Goal: Find specific page/section: Find specific page/section

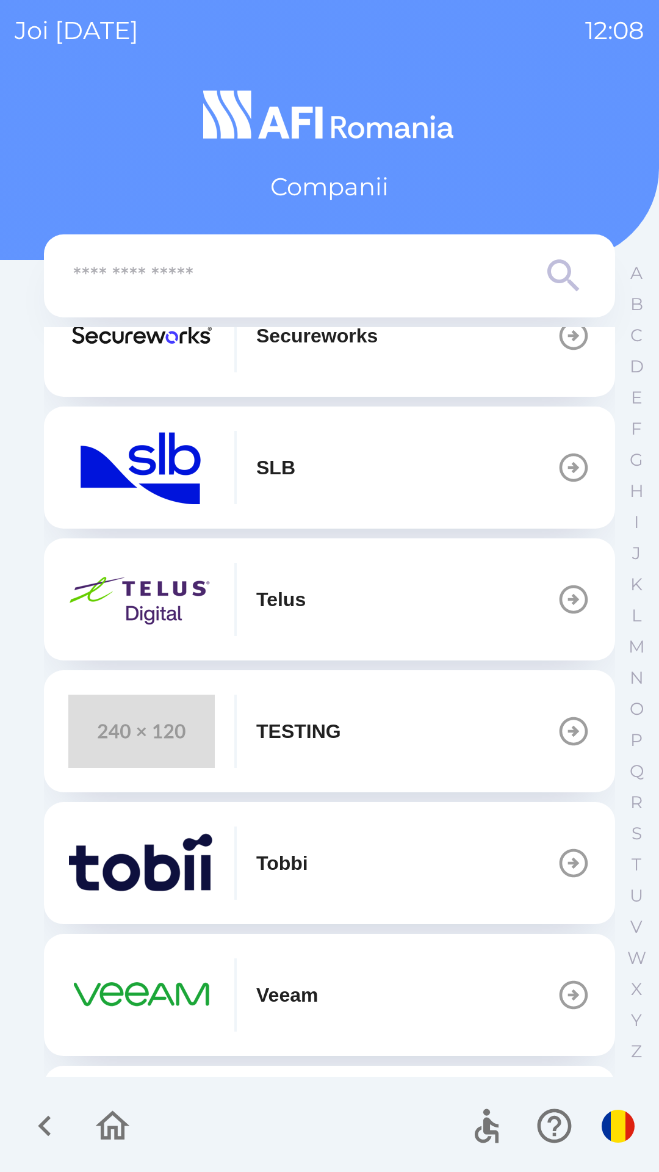
scroll to position [559, 0]
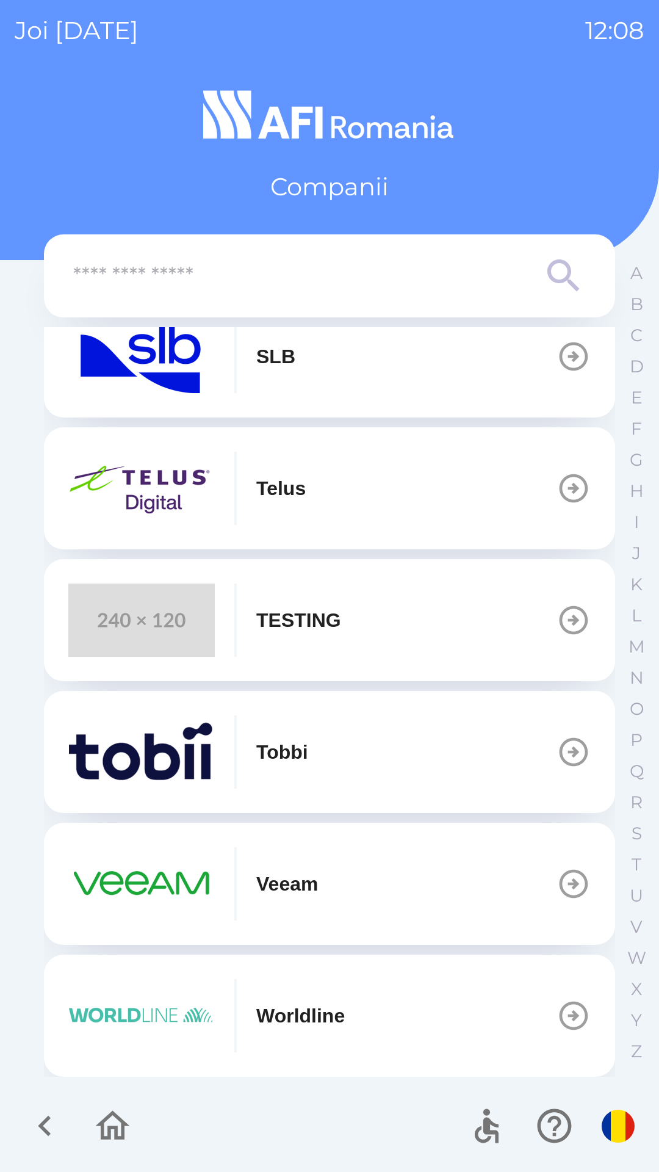
click at [309, 997] on div "Worldline" at bounding box center [206, 1015] width 277 height 73
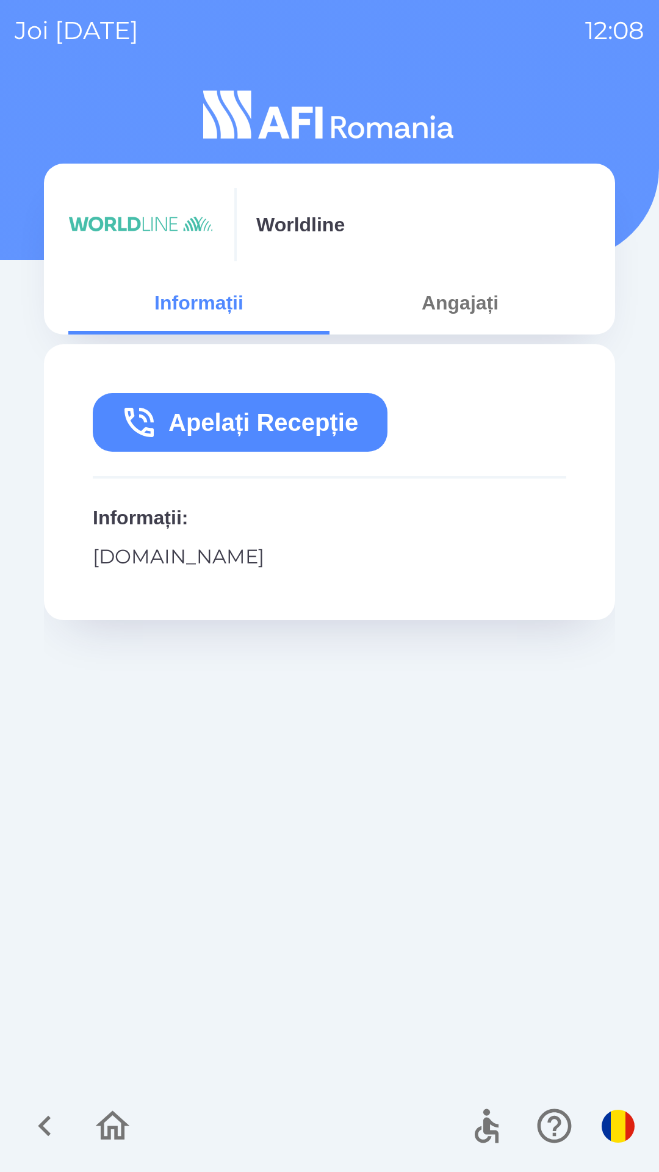
click at [493, 321] on button "Angajați" at bounding box center [460, 303] width 261 height 44
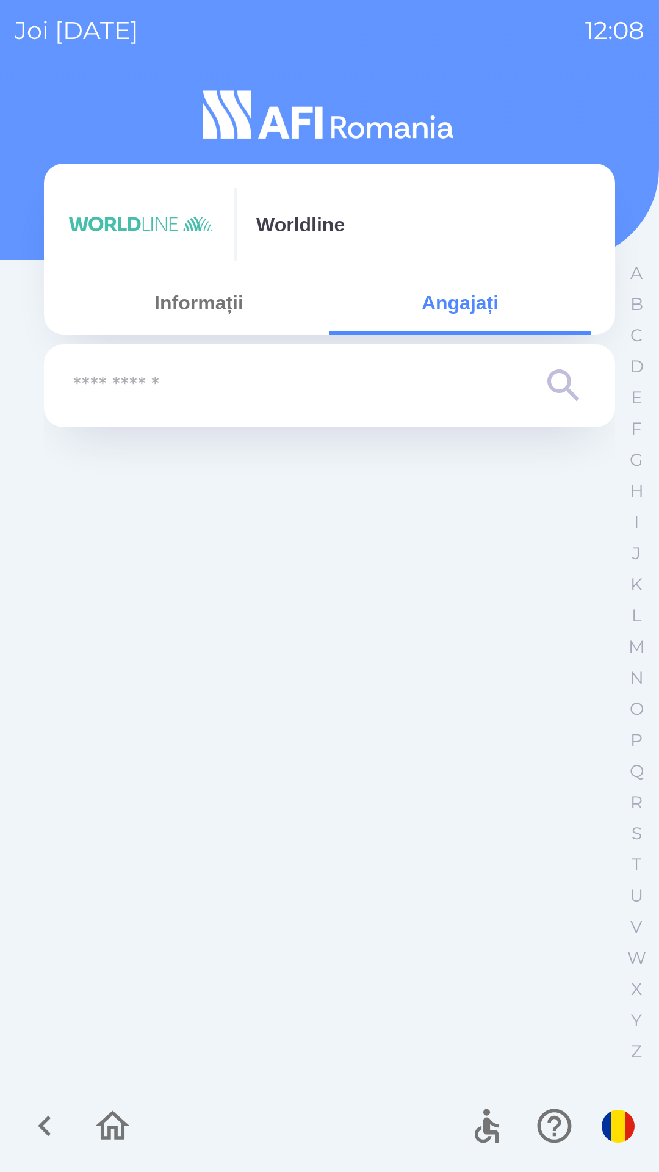
click at [565, 387] on icon at bounding box center [564, 386] width 44 height 44
click at [581, 398] on icon at bounding box center [564, 386] width 44 height 44
click at [558, 396] on icon at bounding box center [564, 386] width 44 height 44
click at [564, 384] on icon at bounding box center [564, 386] width 44 height 44
click at [467, 377] on input "text" at bounding box center [305, 386] width 464 height 34
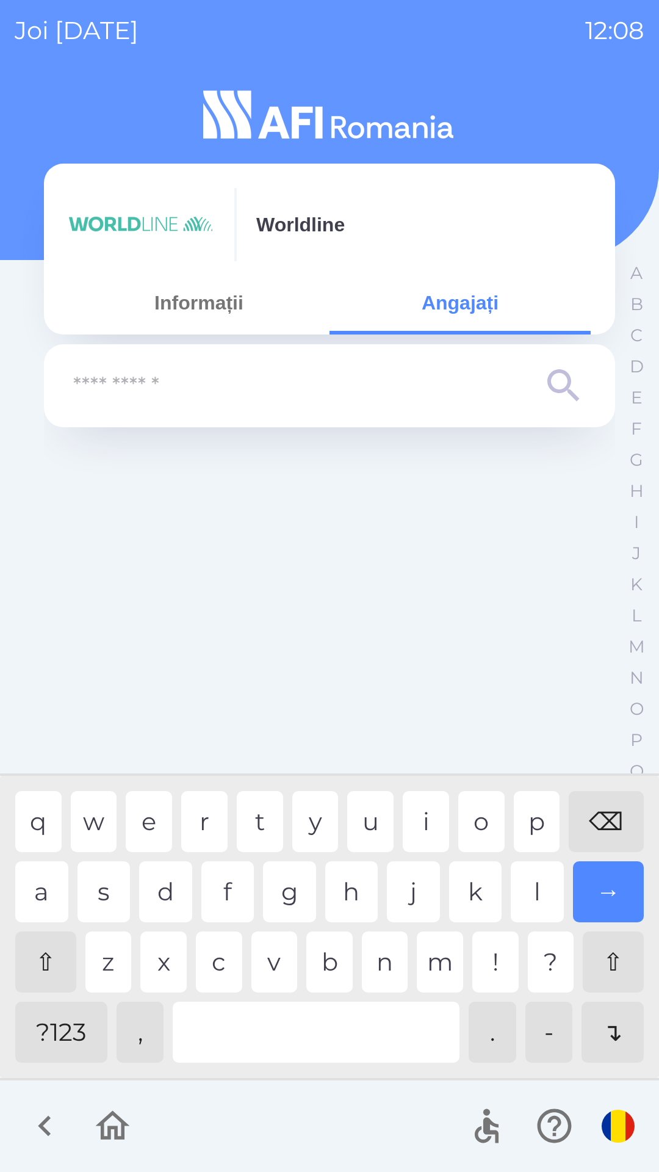
click at [414, 375] on input "text" at bounding box center [305, 386] width 464 height 34
click at [436, 825] on div "i" at bounding box center [426, 821] width 46 height 61
type input "***"
click at [596, 886] on div "→" at bounding box center [608, 892] width 71 height 61
click at [618, 882] on div "→" at bounding box center [608, 892] width 71 height 61
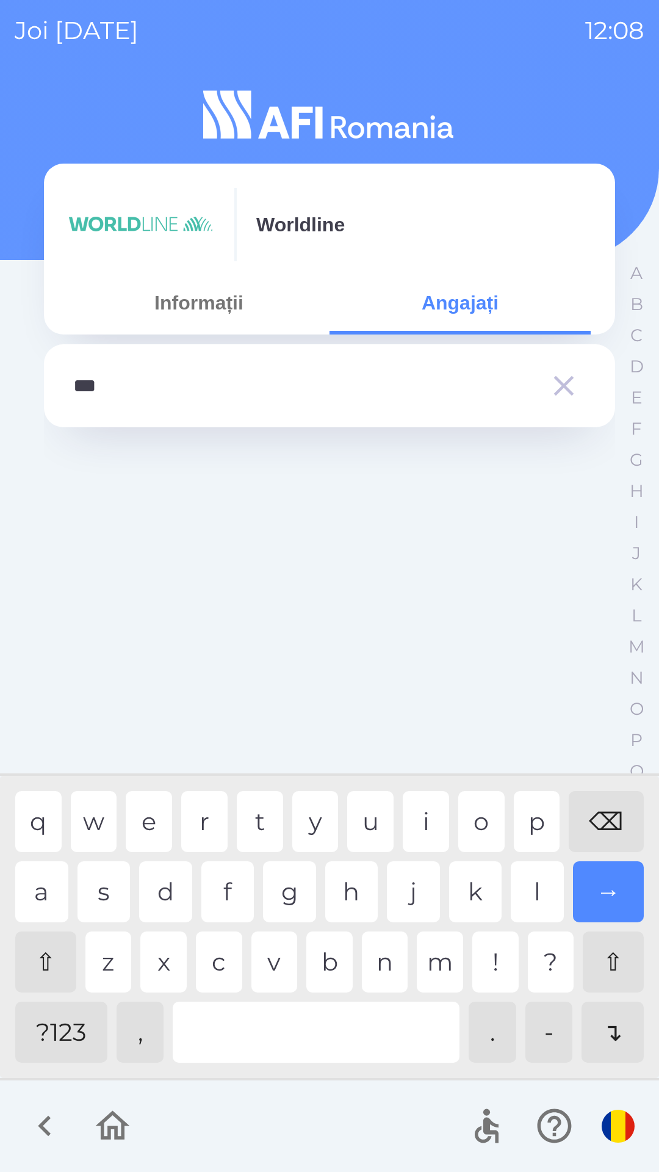
click at [610, 882] on div "→" at bounding box center [608, 892] width 71 height 61
click at [606, 878] on div "→" at bounding box center [608, 892] width 71 height 61
click at [613, 874] on div "→" at bounding box center [608, 892] width 71 height 61
click at [619, 888] on div "→" at bounding box center [608, 892] width 71 height 61
click at [616, 1020] on div "Worldline Informații Angajați *** q w e r t y u i o p ⌫ a s d f g h j k l → ⇧ z…" at bounding box center [330, 628] width 630 height 1087
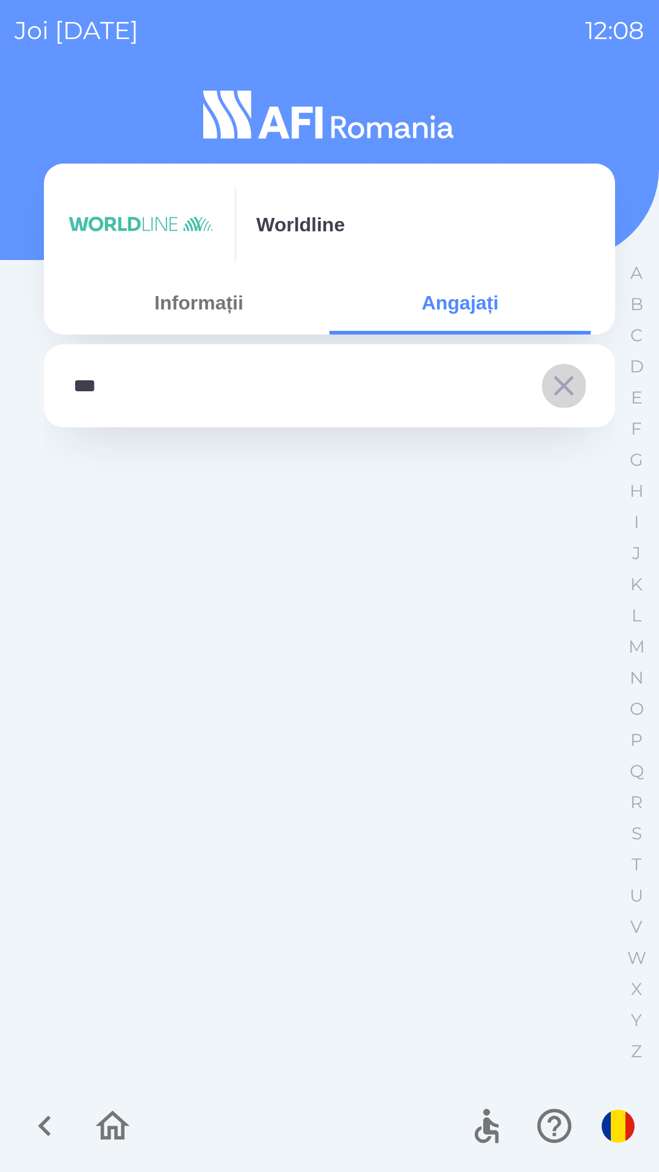
click at [579, 386] on icon "button" at bounding box center [564, 386] width 34 height 34
click at [581, 383] on icon at bounding box center [564, 386] width 44 height 44
click at [38, 1123] on icon "button" at bounding box center [44, 1126] width 41 height 41
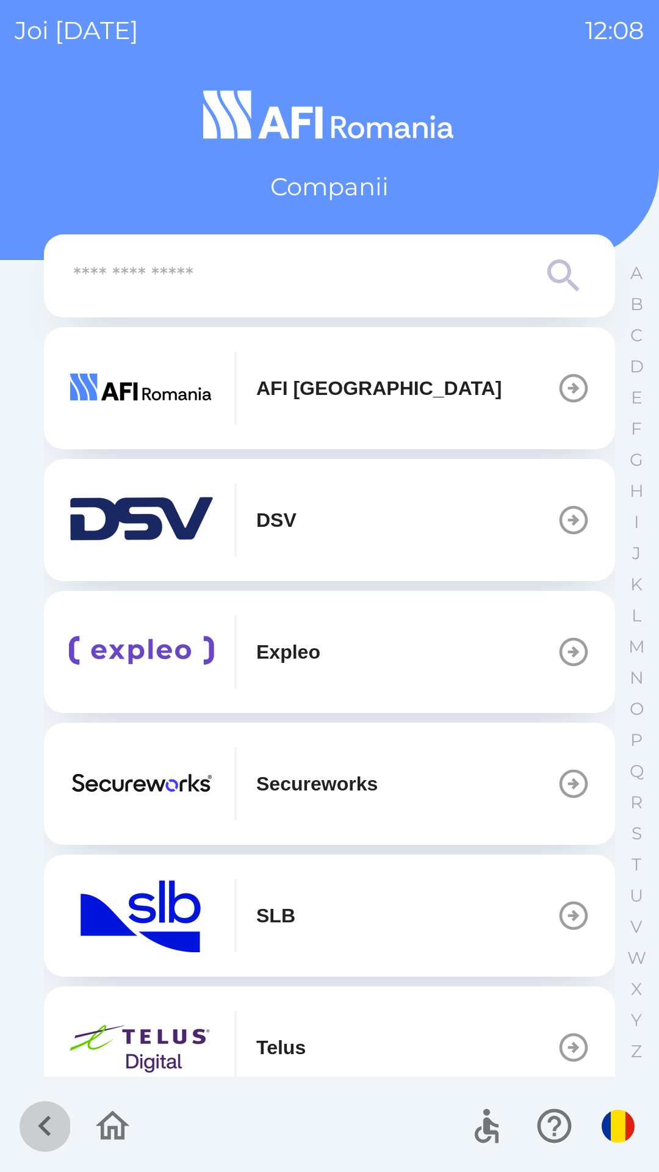
click at [51, 1140] on icon "button" at bounding box center [44, 1126] width 41 height 41
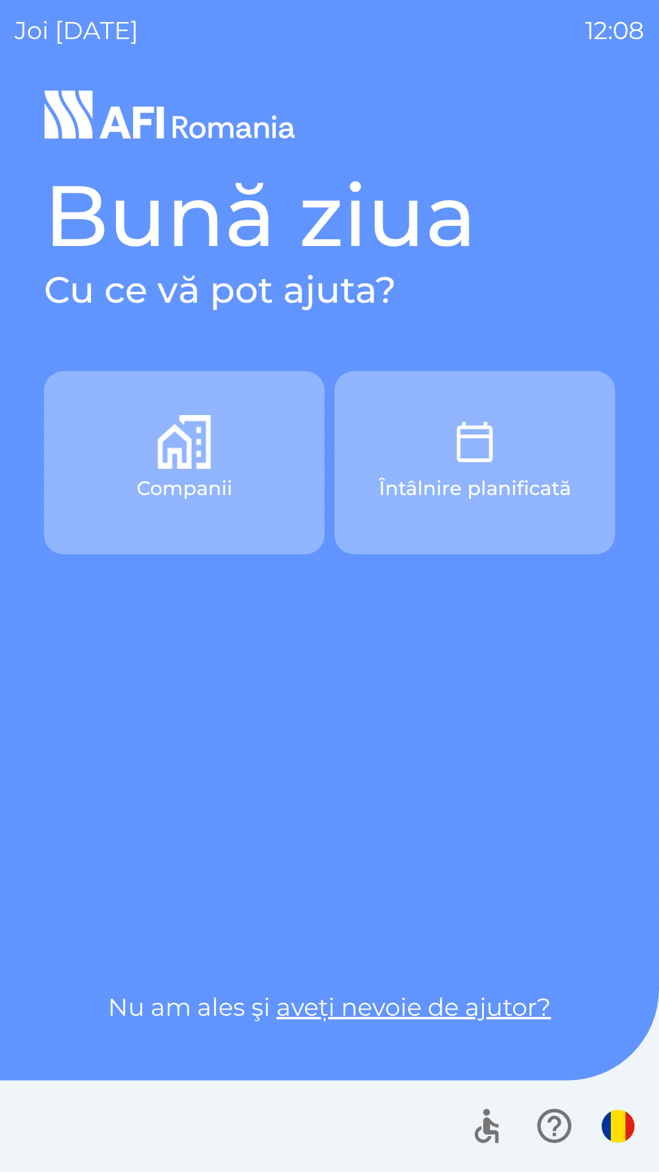
click at [38, 1120] on div at bounding box center [329, 1127] width 659 height 92
